Goal: Entertainment & Leisure: Consume media (video, audio)

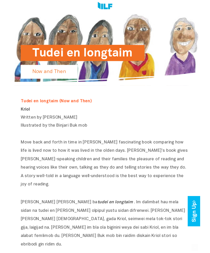
scroll to position [193, 0]
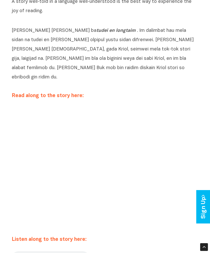
click at [17, 251] on audio at bounding box center [51, 258] width 78 height 14
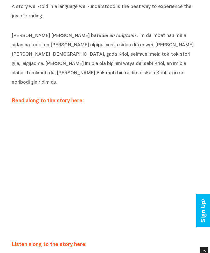
scroll to position [188, 0]
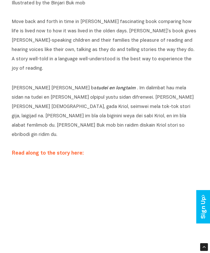
scroll to position [191, 0]
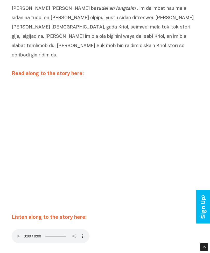
click at [15, 229] on audio at bounding box center [51, 236] width 78 height 14
click at [17, 229] on audio at bounding box center [51, 236] width 78 height 14
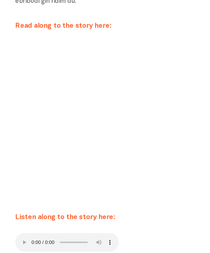
click at [13, 215] on audio at bounding box center [51, 222] width 78 height 14
click at [15, 215] on audio at bounding box center [51, 222] width 78 height 14
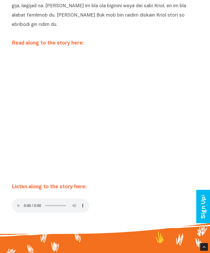
scroll to position [245, 0]
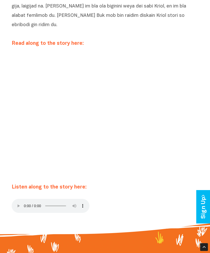
click at [15, 199] on audio at bounding box center [51, 206] width 78 height 14
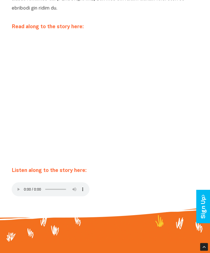
scroll to position [262, 0]
click at [13, 182] on audio at bounding box center [51, 189] width 78 height 14
click at [20, 182] on audio at bounding box center [51, 189] width 78 height 14
click at [16, 182] on audio at bounding box center [51, 189] width 78 height 14
click at [14, 182] on audio at bounding box center [51, 189] width 78 height 14
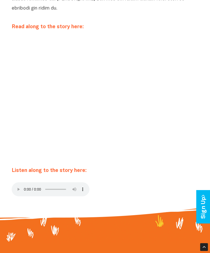
click at [12, 182] on audio at bounding box center [51, 189] width 78 height 14
click at [15, 182] on audio at bounding box center [51, 189] width 78 height 14
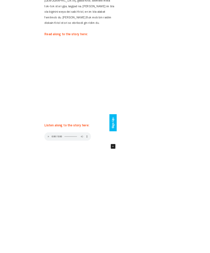
scroll to position [439, 0]
